Goal: Information Seeking & Learning: Understand process/instructions

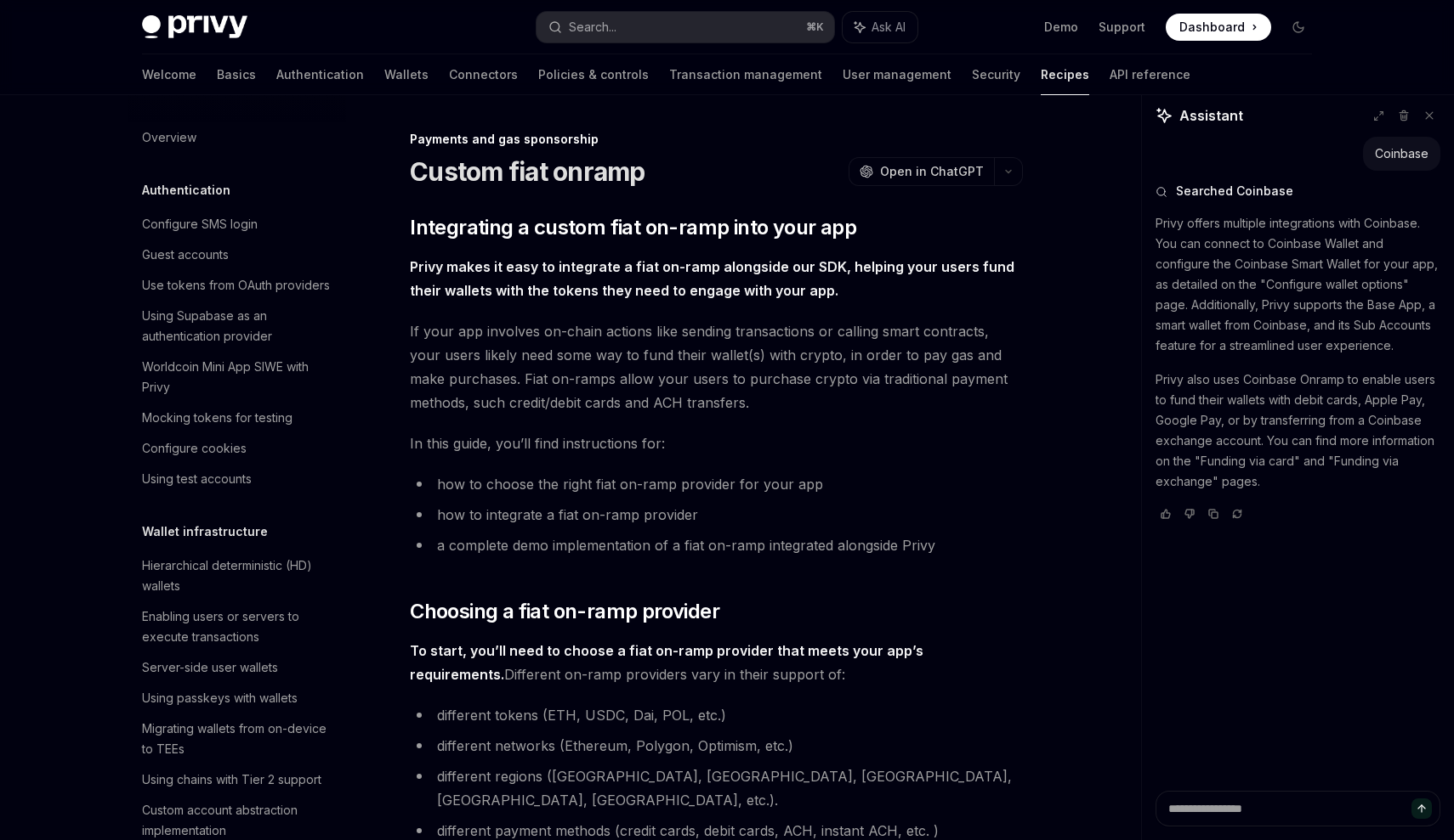
scroll to position [5678, 0]
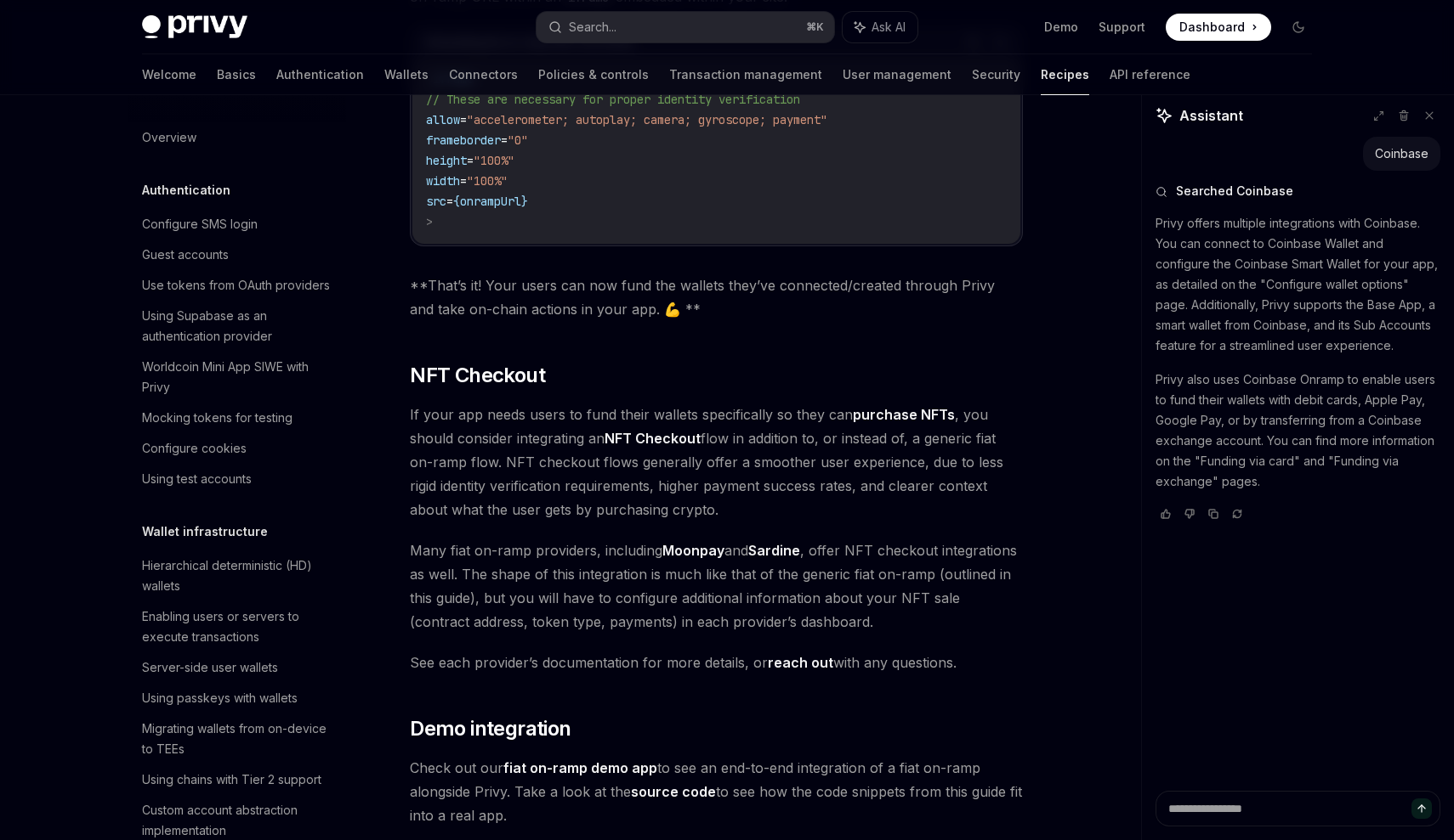
type textarea "*"
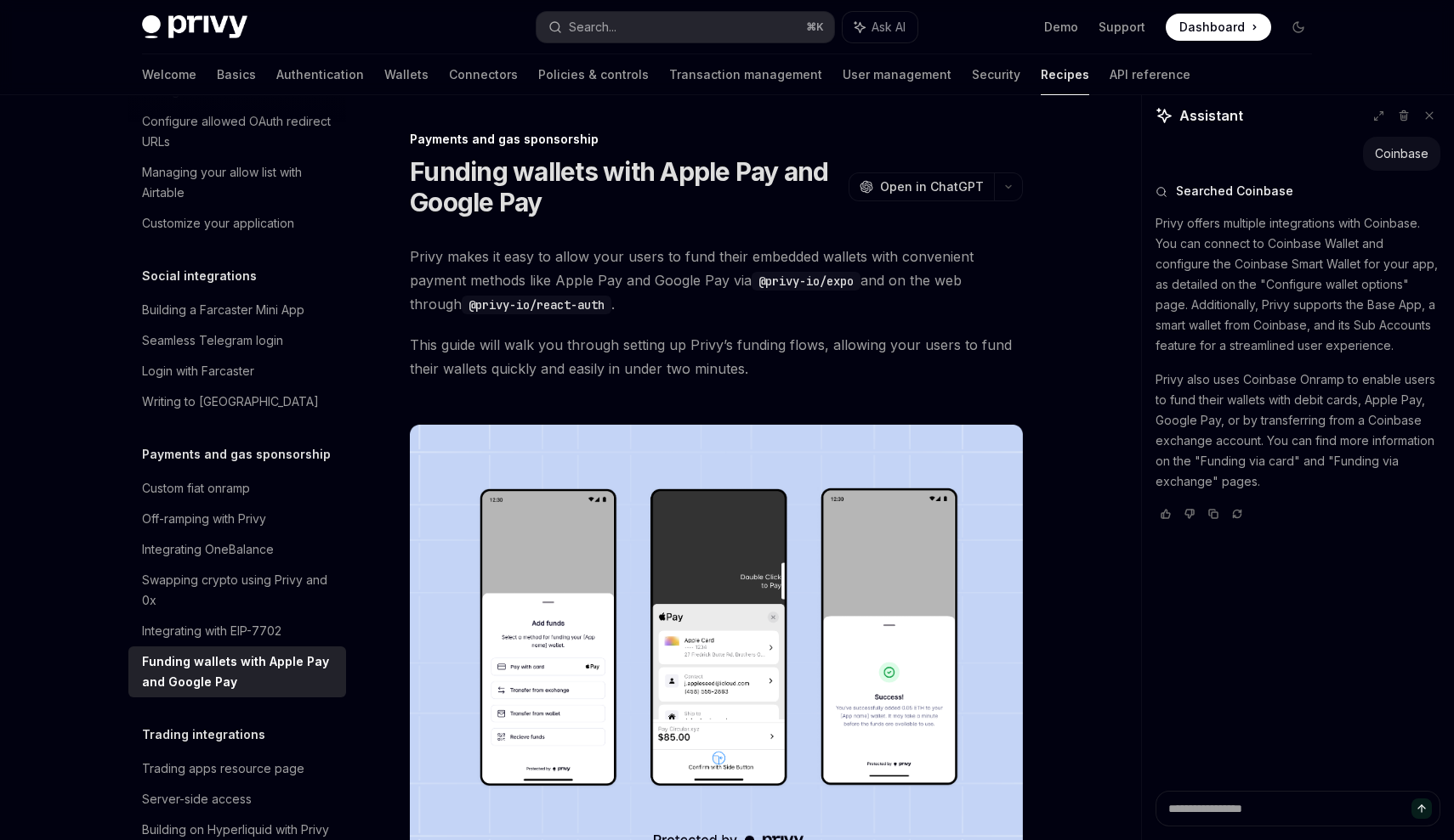
click at [506, 607] on img at bounding box center [715, 643] width 613 height 438
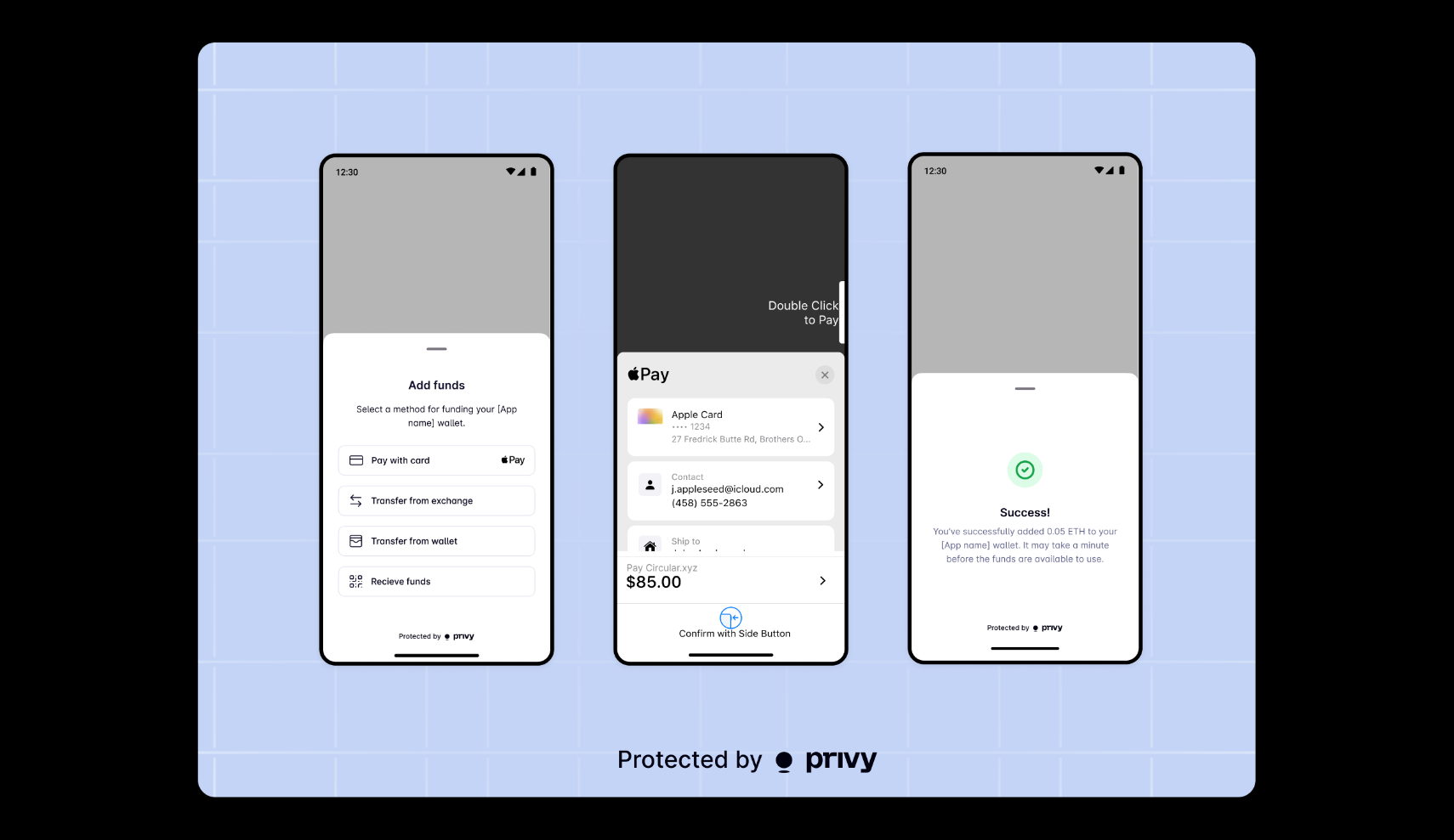
click at [1407, 489] on div at bounding box center [727, 420] width 1454 height 840
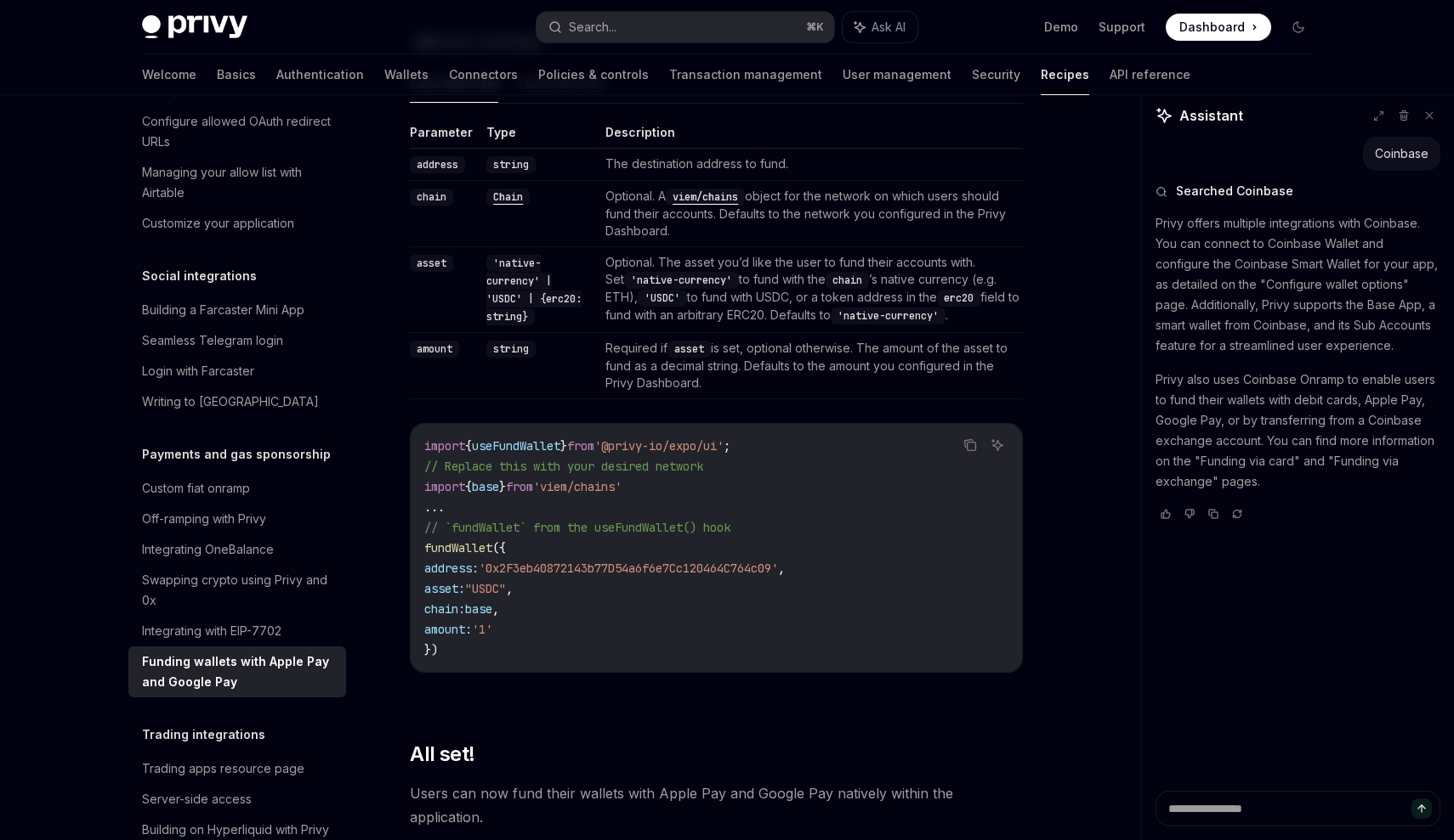
scroll to position [1883, 0]
drag, startPoint x: 464, startPoint y: 664, endPoint x: 438, endPoint y: 72, distance: 592.6
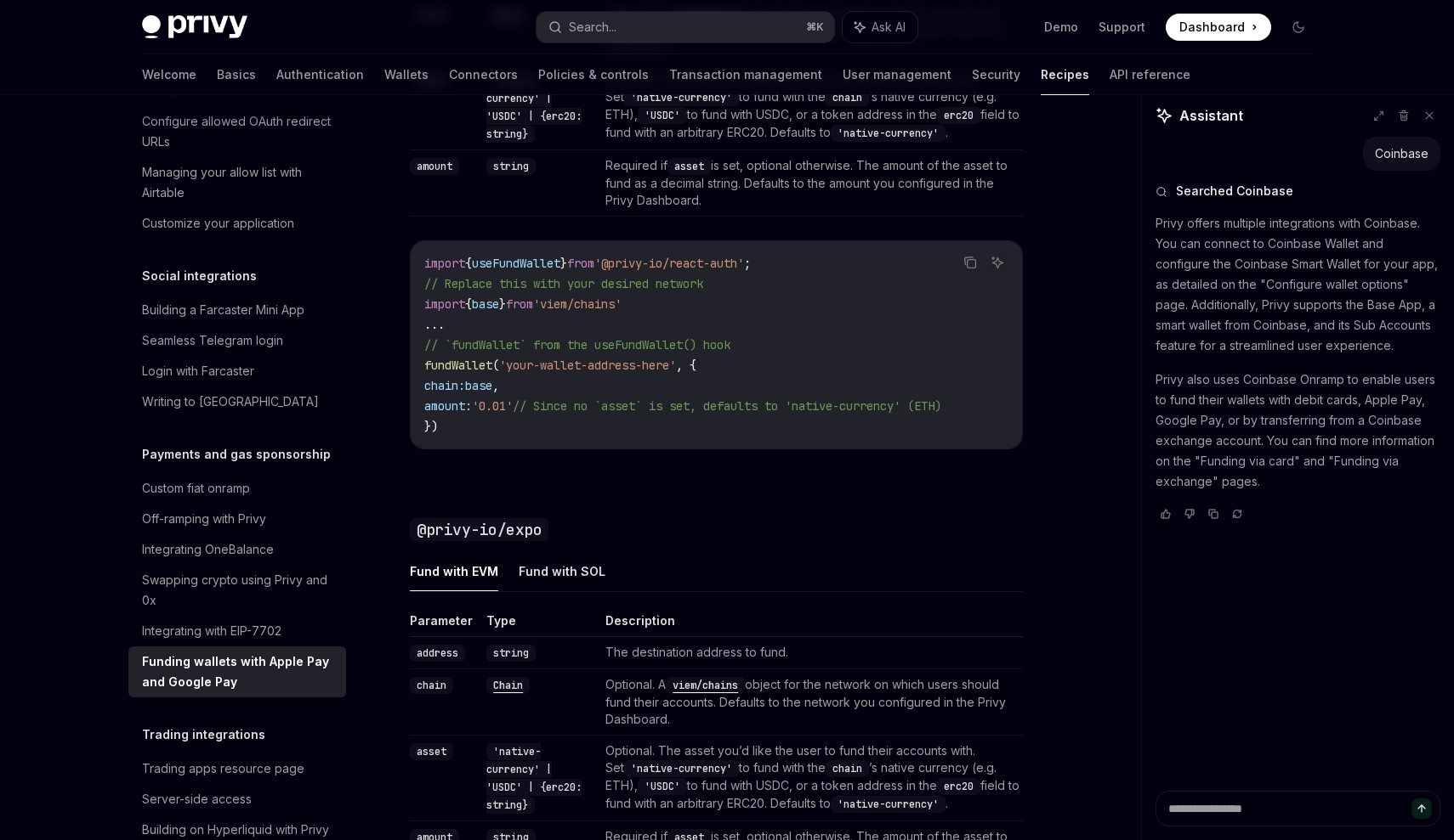
click at [567, 260] on span "}" at bounding box center [564, 263] width 7 height 15
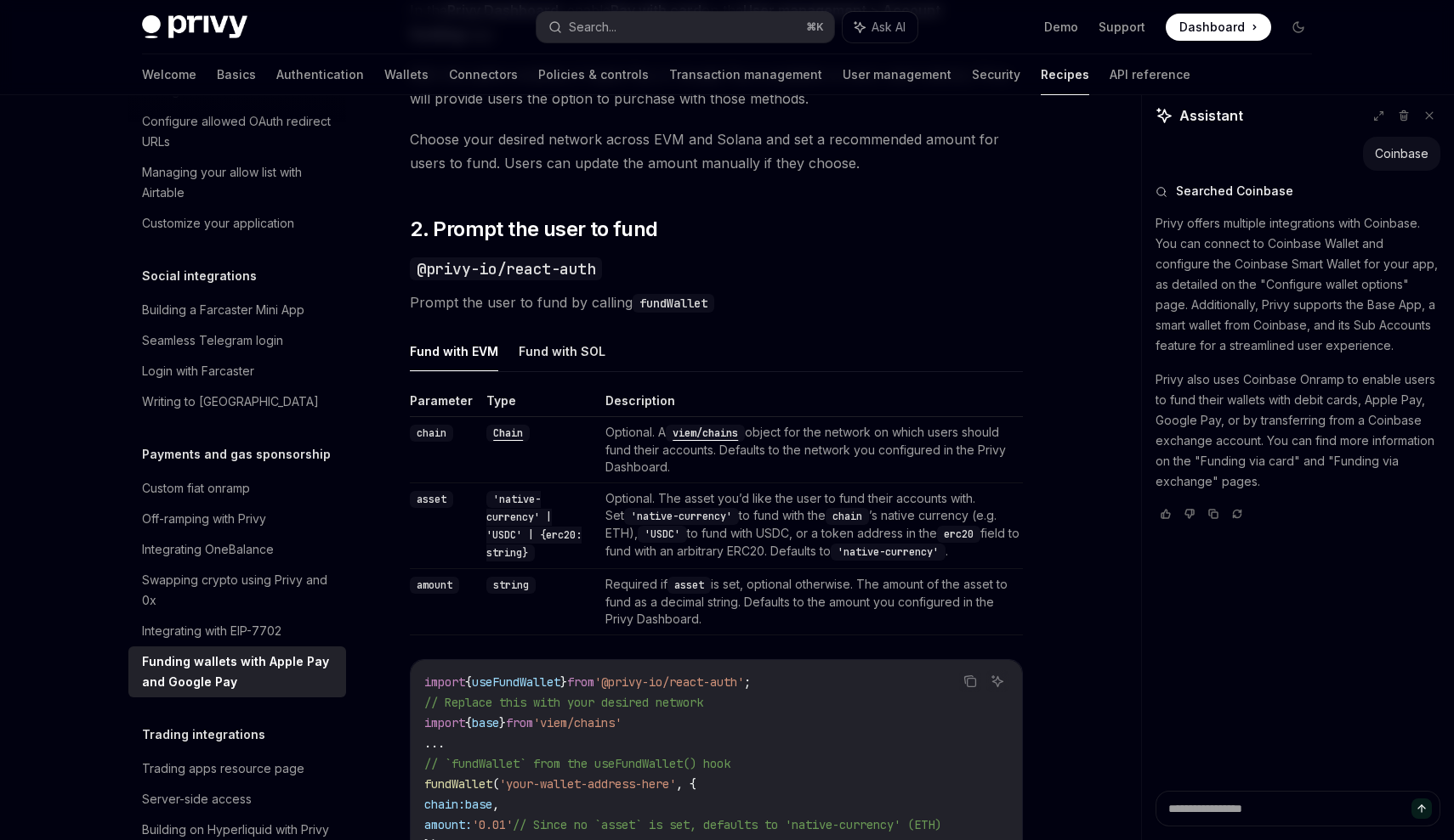
scroll to position [976, 0]
drag, startPoint x: 426, startPoint y: 264, endPoint x: 642, endPoint y: 409, distance: 260.2
click at [642, 409] on div "Privy makes it easy to allow your users to fund their embedded wallets with con…" at bounding box center [715, 502] width 613 height 2465
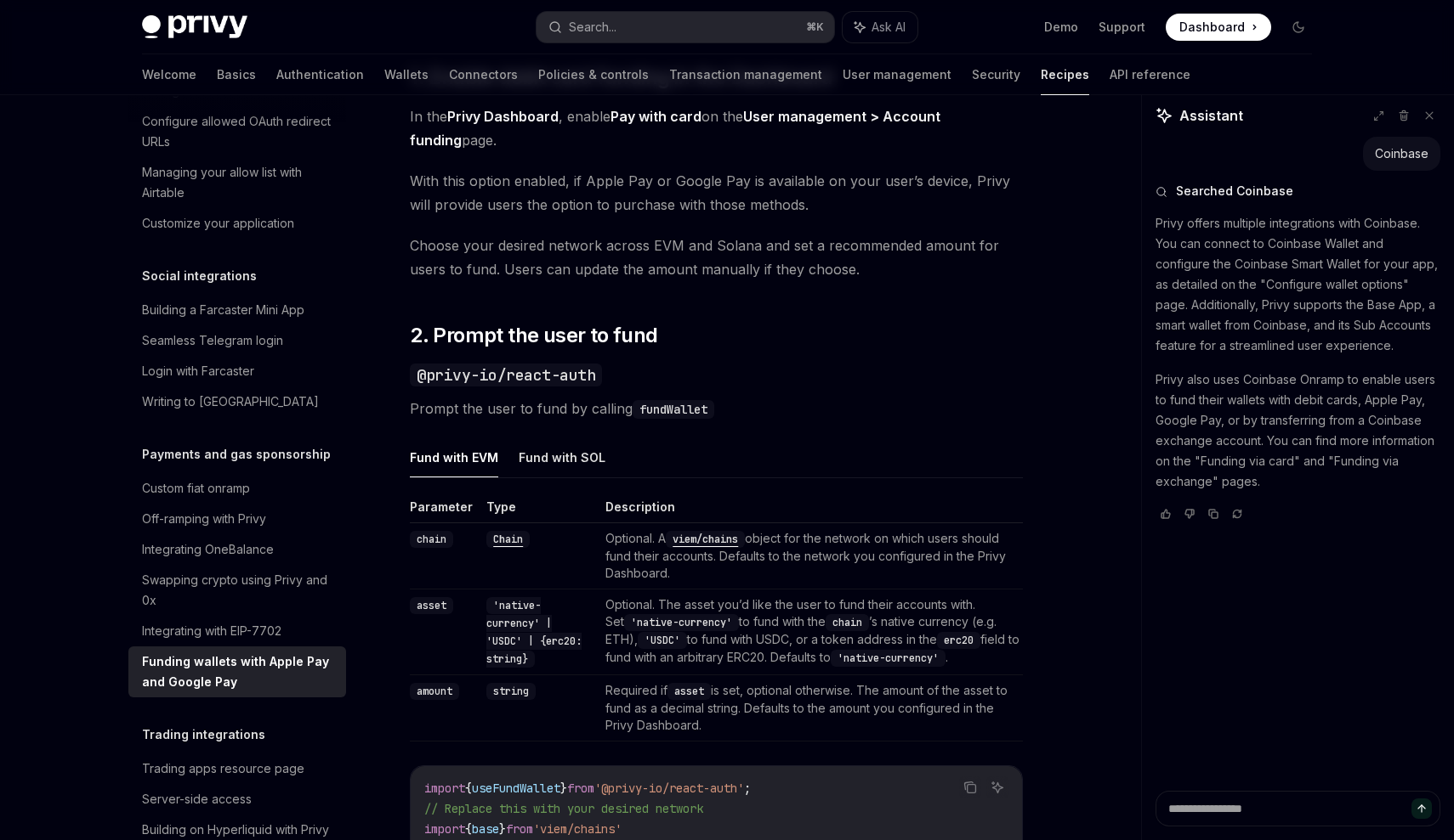
scroll to position [1102, 0]
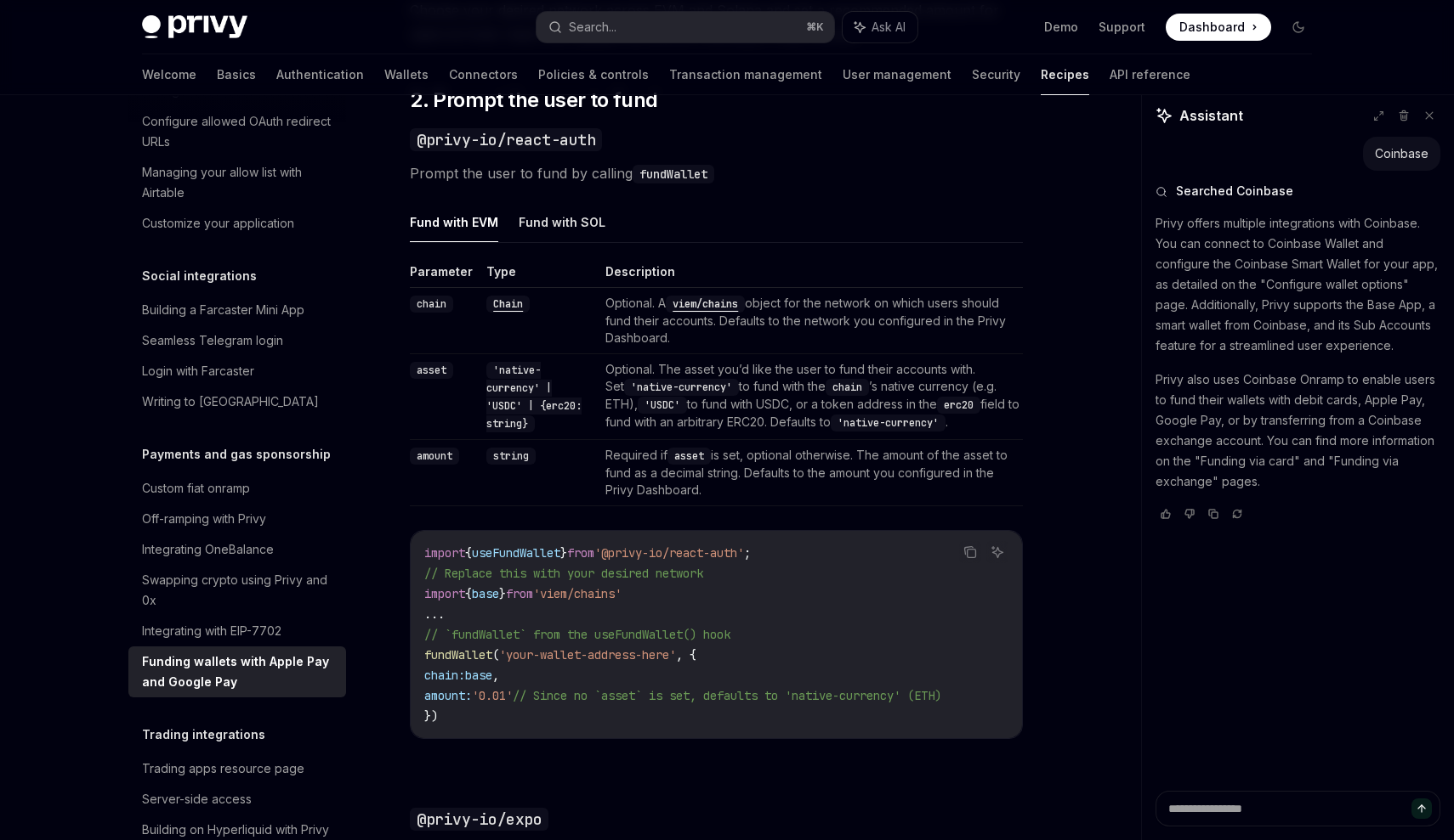
click at [643, 410] on td "Optional. The asset you’d like the user to fund their accounts with. Set 'nativ…" at bounding box center [810, 397] width 425 height 86
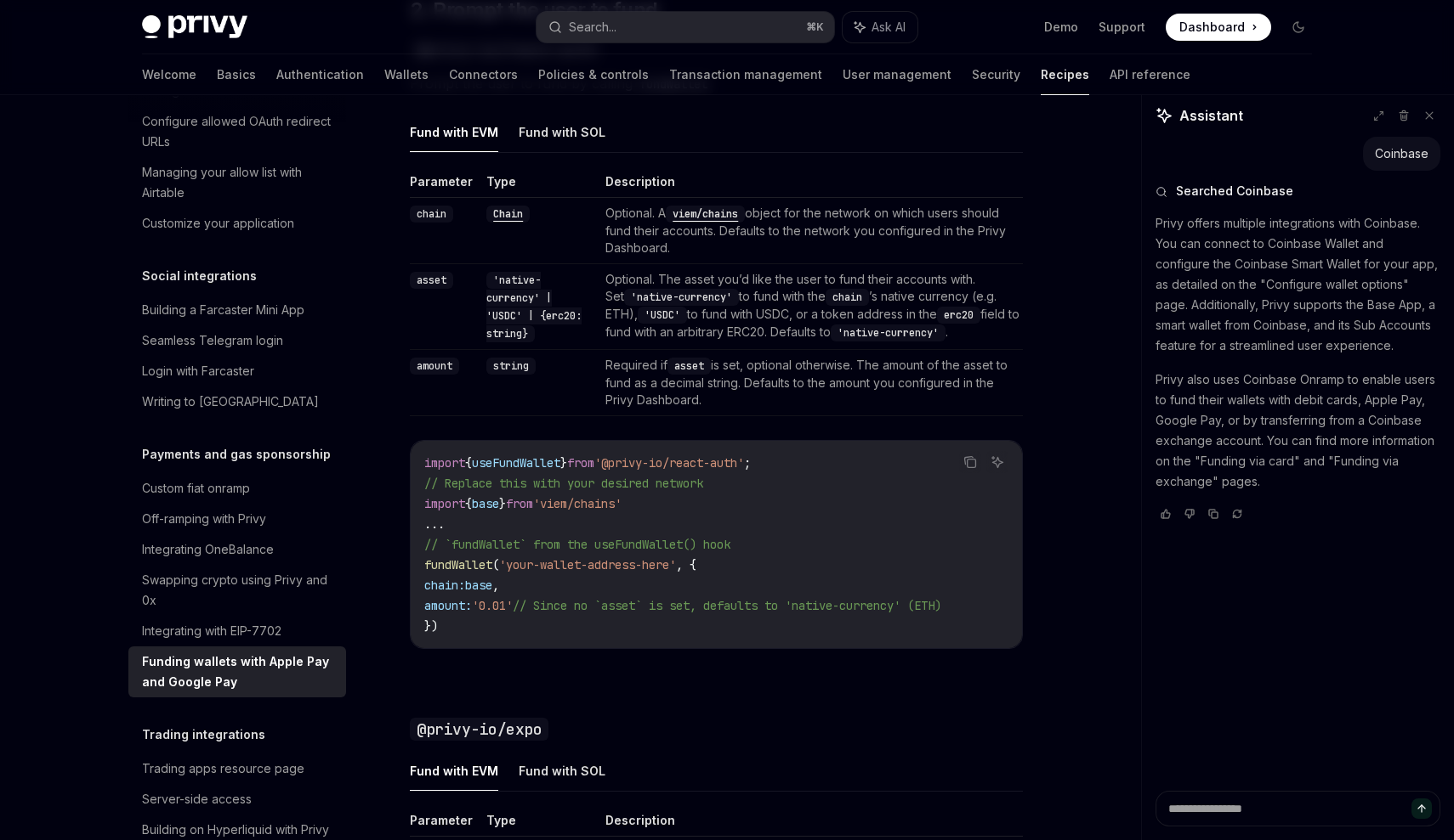
scroll to position [1133, 0]
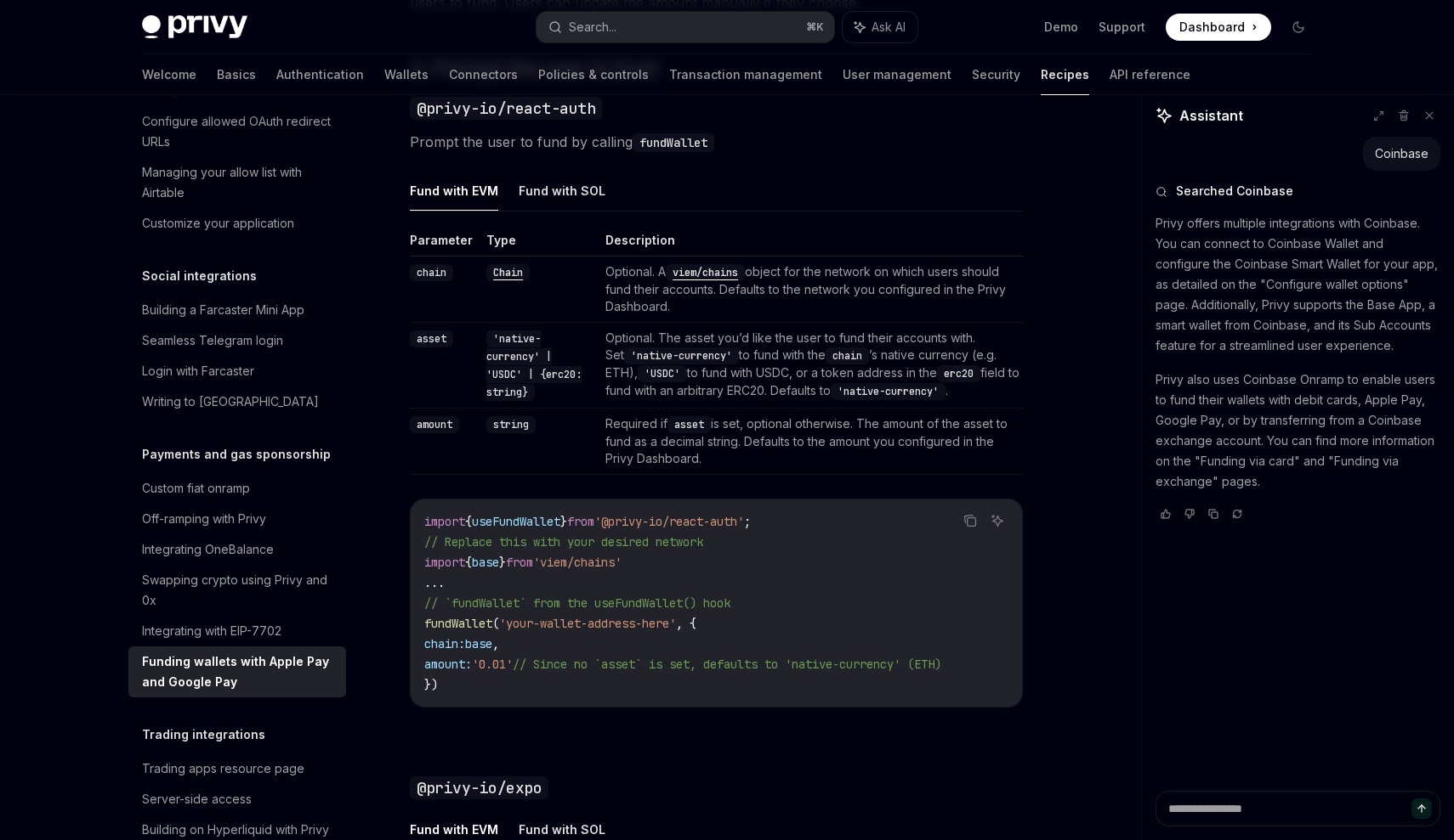
drag, startPoint x: 485, startPoint y: 699, endPoint x: 460, endPoint y: 299, distance: 400.8
click at [460, 299] on div "Parameter Type Description chain Chain Optional. A viem/chains object for the n…" at bounding box center [715, 484] width 613 height 503
click at [461, 299] on td "chain" at bounding box center [444, 290] width 70 height 66
drag, startPoint x: 490, startPoint y: 699, endPoint x: 418, endPoint y: 108, distance: 595.4
click at [418, 108] on div "Privy makes it easy to allow your users to fund their embedded wallets with con…" at bounding box center [715, 344] width 613 height 2465
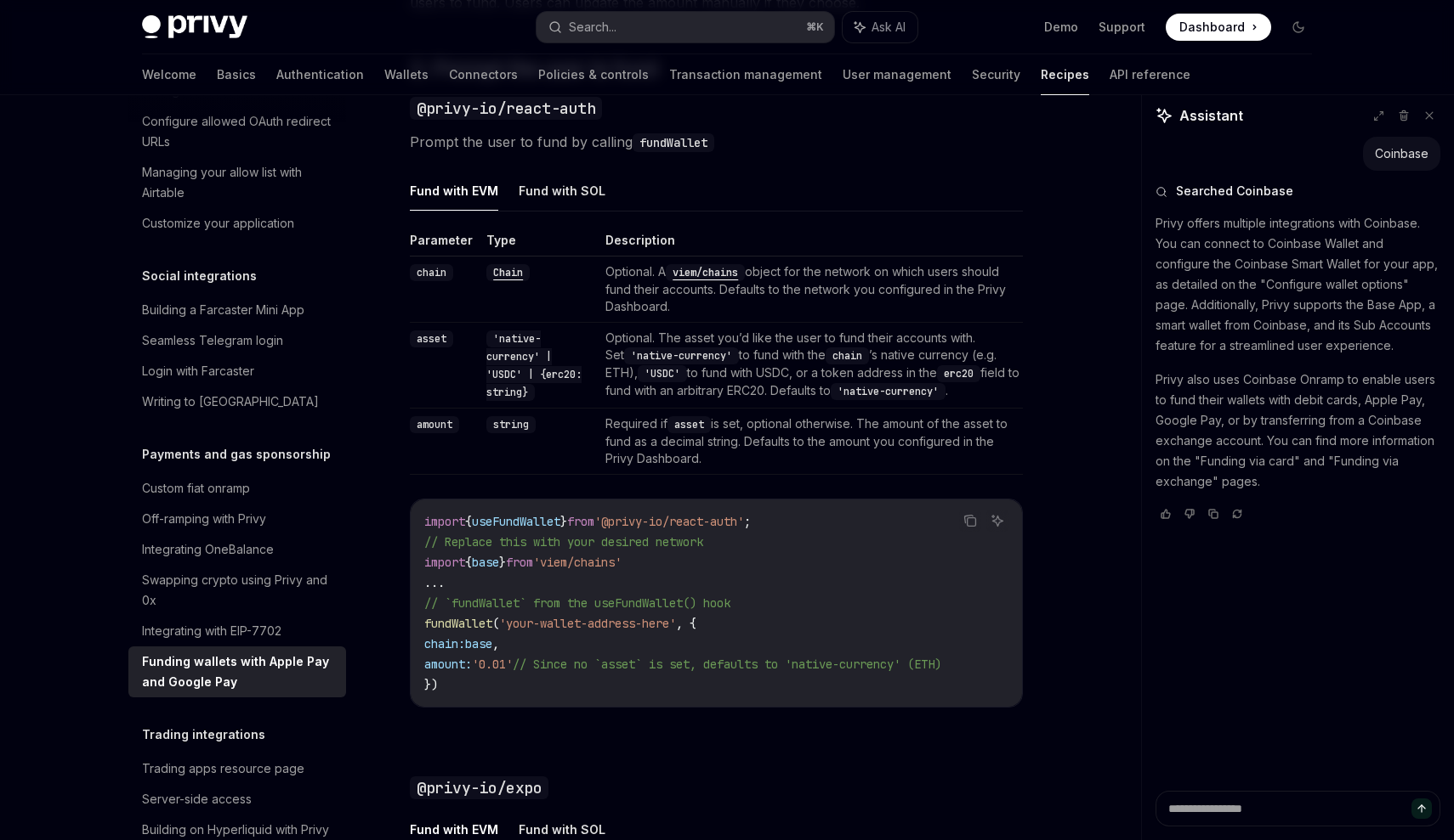
copy div "@lorem-ip/dolor-sita Consec adi elit se doei te incidid utlaBoreet Dolo magn AL…"
click at [687, 634] on code "import { useFundWallet } from '@privy-io/react-auth' ; // Replace this with you…" at bounding box center [716, 603] width 584 height 183
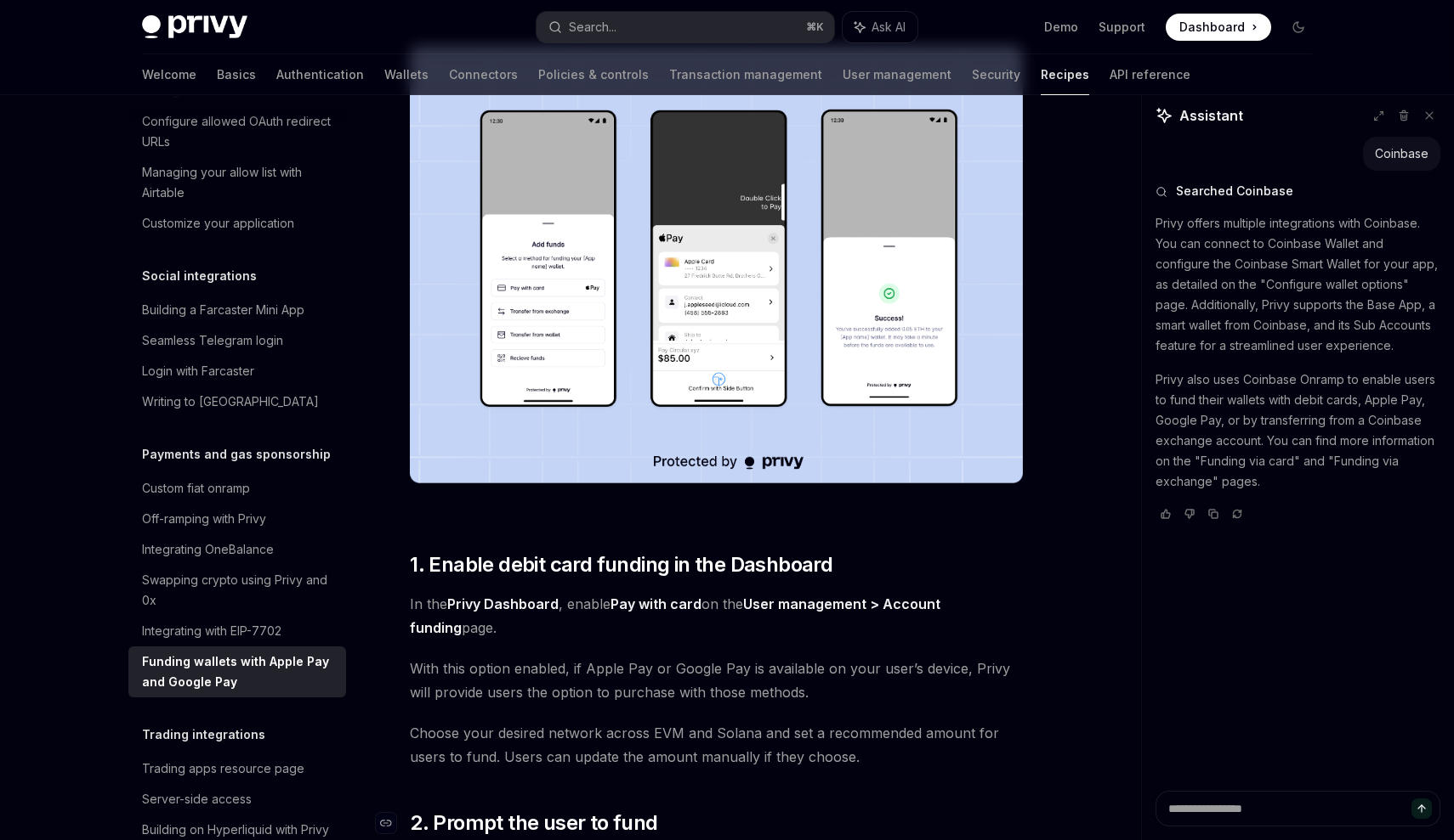
scroll to position [371, 0]
